Goal: Transaction & Acquisition: Purchase product/service

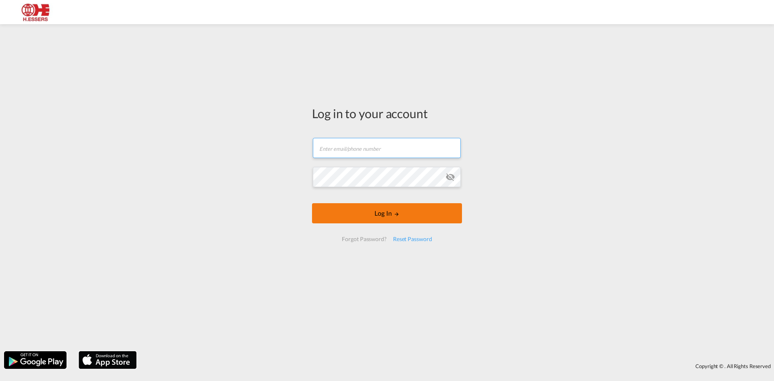
type input "[EMAIL_ADDRESS][DOMAIN_NAME]"
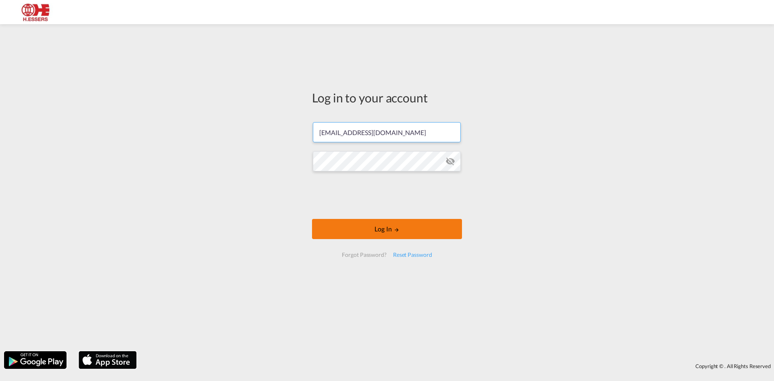
click at [378, 216] on form "[EMAIL_ADDRESS][DOMAIN_NAME] Password field is required Log In Forgot Password?…" at bounding box center [387, 189] width 150 height 151
click at [407, 226] on button "Log In" at bounding box center [387, 229] width 150 height 20
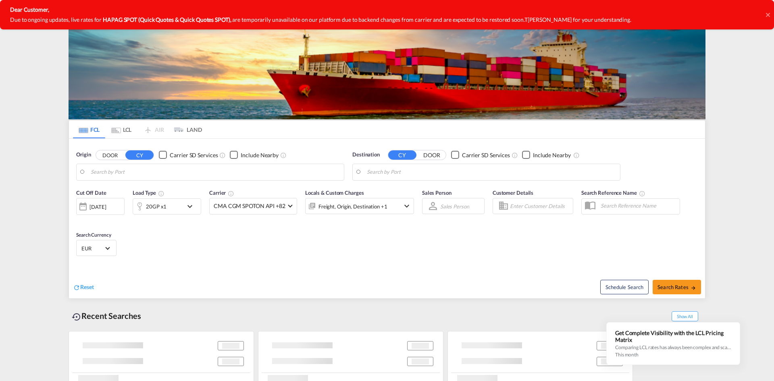
type input "Nansha New port, CNNNP"
type input "[GEOGRAPHIC_DATA], BEANR"
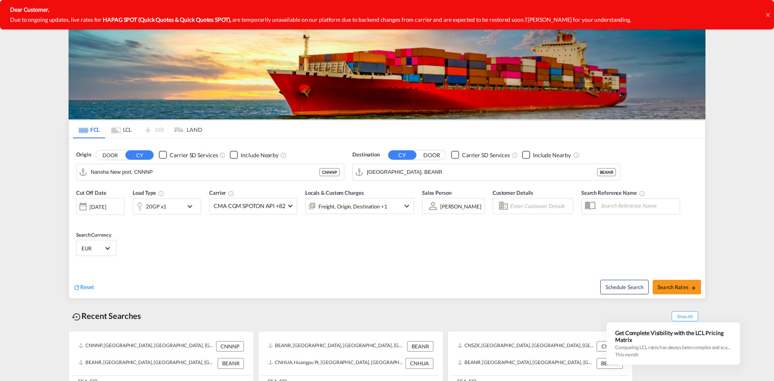
click at [770, 17] on icon at bounding box center [768, 15] width 4 height 4
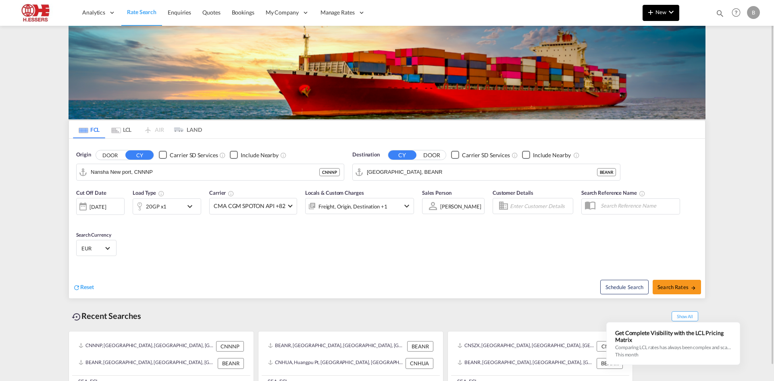
click at [670, 13] on md-icon "icon-chevron-down" at bounding box center [672, 12] width 10 height 10
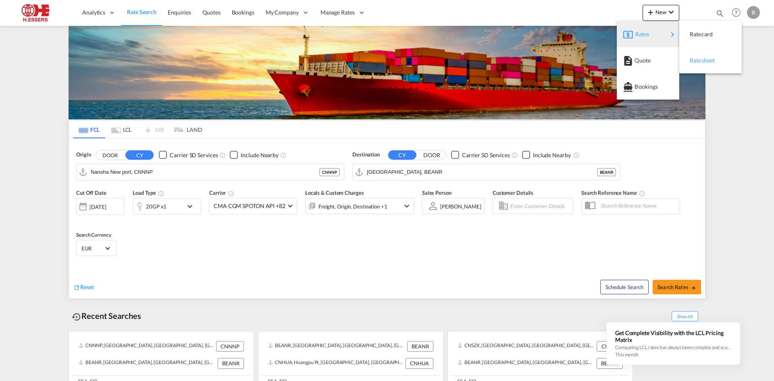
click at [692, 61] on span "Ratesheet" at bounding box center [694, 60] width 9 height 16
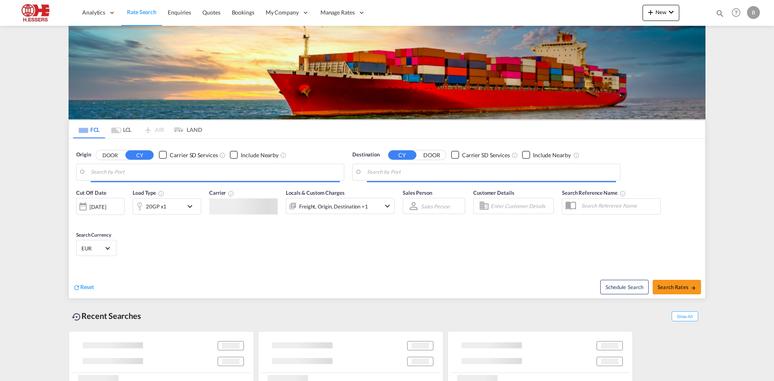
type input "Nansha New port, CNNNP"
type input "[GEOGRAPHIC_DATA], BEANR"
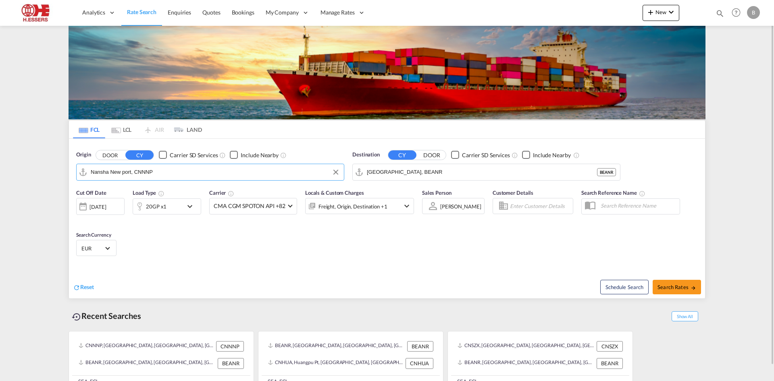
click at [239, 171] on input "Nansha New port, CNNNP" at bounding box center [215, 172] width 249 height 12
click at [132, 195] on div "Antw erp Belgium BEANR" at bounding box center [153, 194] width 153 height 24
type input "[GEOGRAPHIC_DATA], BEANR"
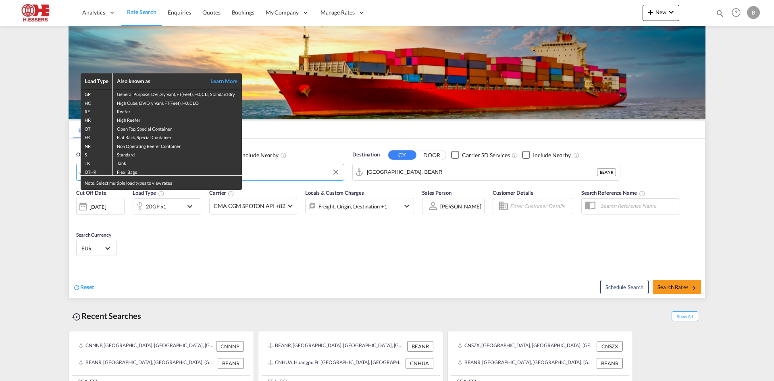
click at [416, 170] on div "Load Type Also known as Learn More GP General Purpose, DV(Dry Van), FT(Feet), H…" at bounding box center [387, 190] width 774 height 381
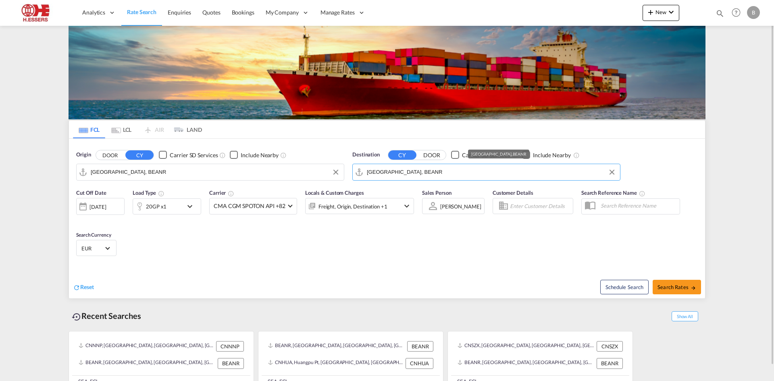
click at [416, 169] on input "[GEOGRAPHIC_DATA], BEANR" at bounding box center [491, 172] width 249 height 12
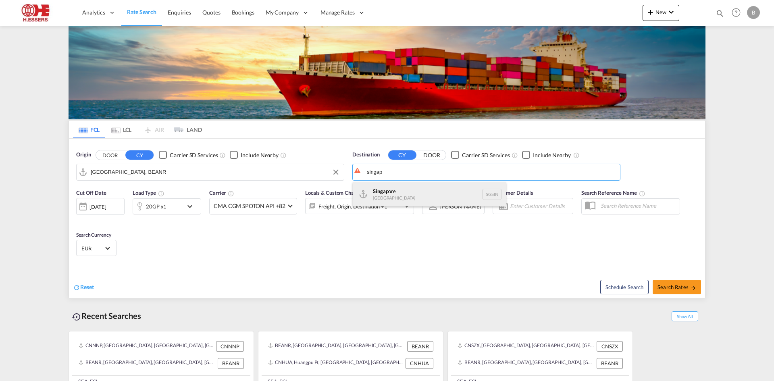
click at [392, 194] on div "Singap ore Singapore SGSIN" at bounding box center [429, 194] width 153 height 24
type input "Singapore, SGSIN"
click at [193, 203] on md-icon "icon-chevron-down" at bounding box center [192, 207] width 14 height 10
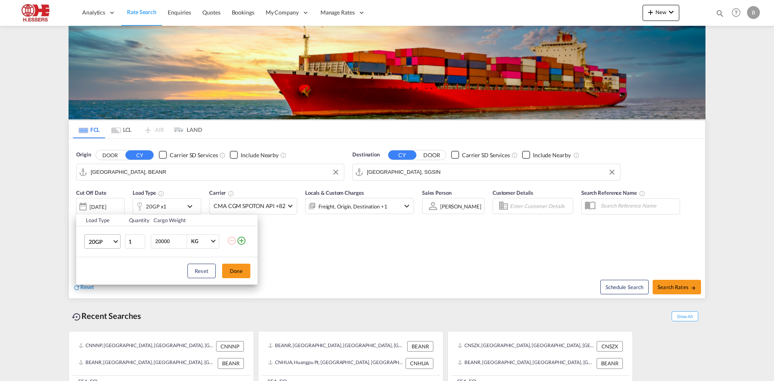
click at [107, 238] on span "20GP" at bounding box center [100, 242] width 23 height 8
click at [102, 279] on div "40HC" at bounding box center [96, 280] width 15 height 8
click at [231, 274] on button "Done" at bounding box center [236, 271] width 28 height 15
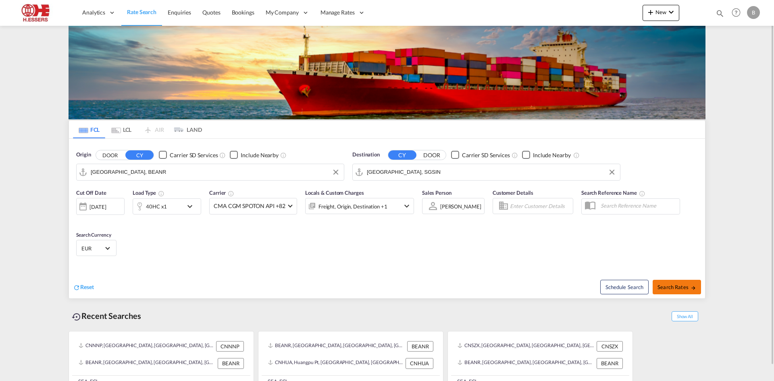
click at [681, 284] on button "Search Rates" at bounding box center [677, 287] width 48 height 15
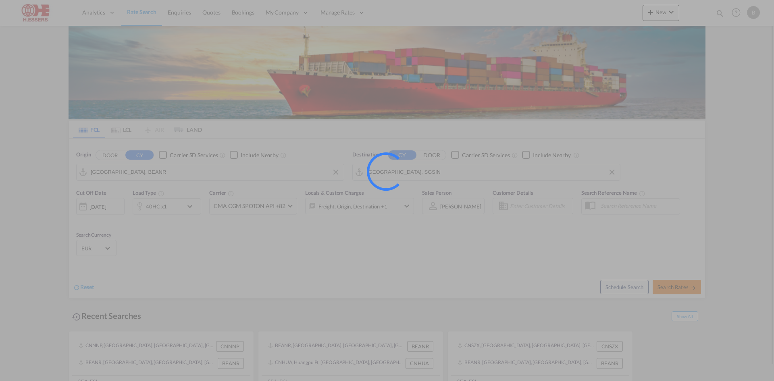
type input "BEANR to SGSIN / 12 Sep 2025"
